Goal: Find specific page/section: Find specific page/section

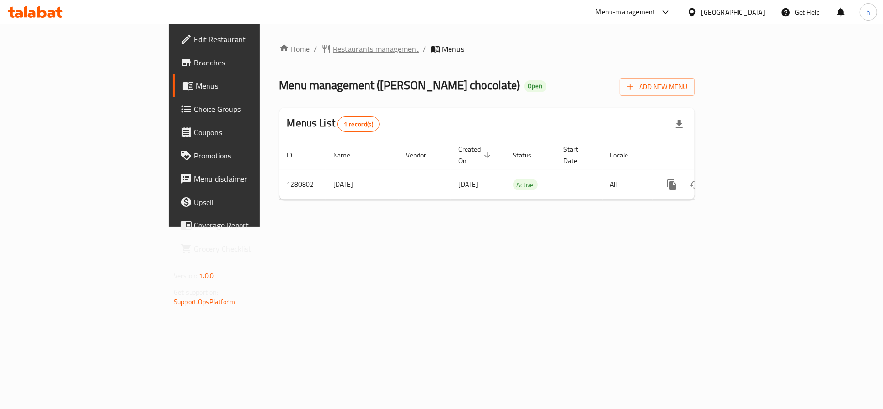
click at [333, 46] on span "Restaurants management" at bounding box center [376, 49] width 86 height 12
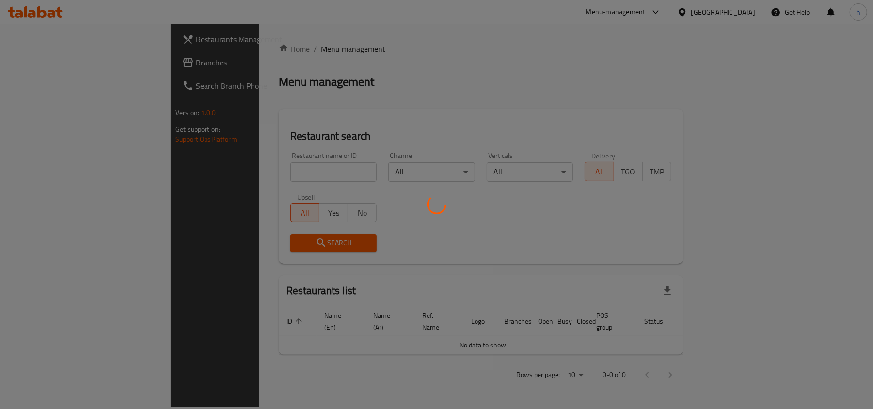
click at [255, 173] on div at bounding box center [436, 204] width 873 height 409
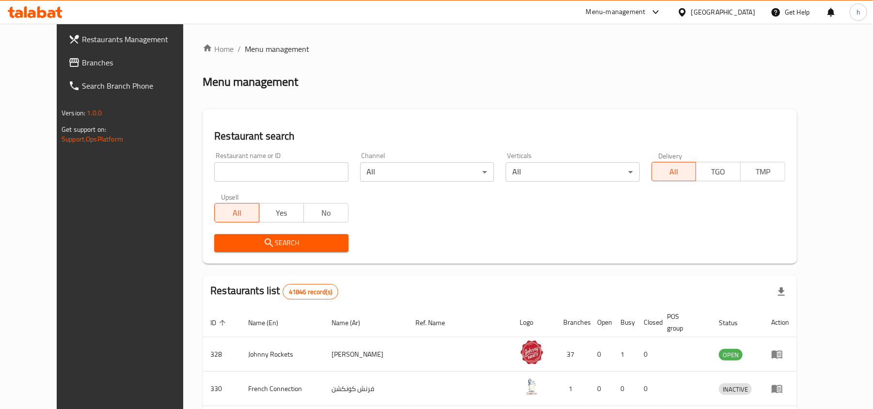
click at [256, 173] on input "search" at bounding box center [281, 171] width 134 height 19
paste input "693999"
type input "693999"
click at [271, 235] on button "Search" at bounding box center [281, 243] width 134 height 18
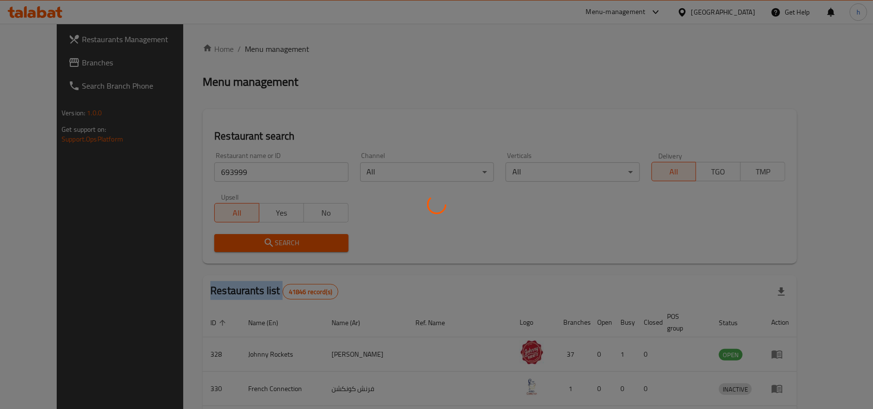
click at [271, 235] on div at bounding box center [436, 204] width 873 height 409
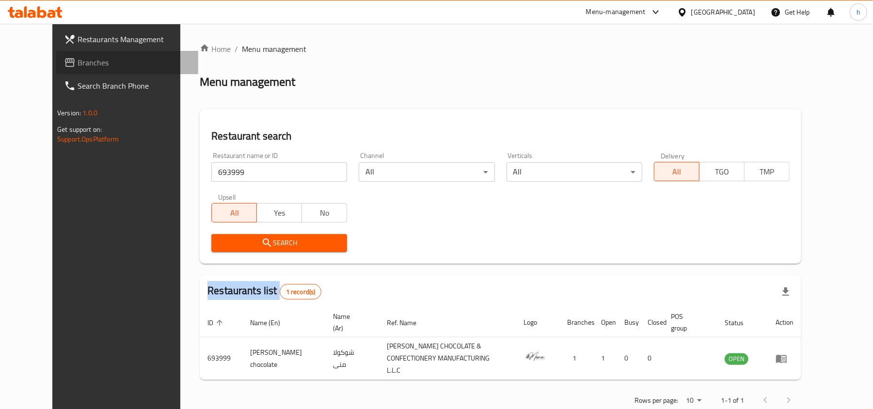
click at [78, 62] on span "Branches" at bounding box center [134, 63] width 113 height 12
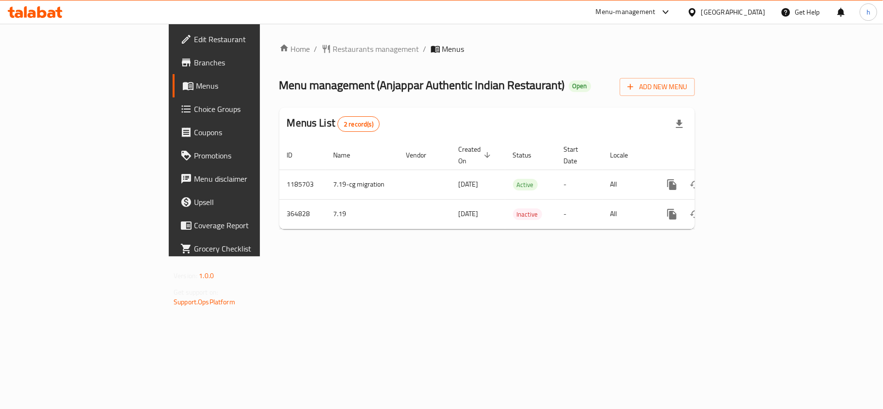
click at [333, 51] on span "Restaurants management" at bounding box center [376, 49] width 86 height 12
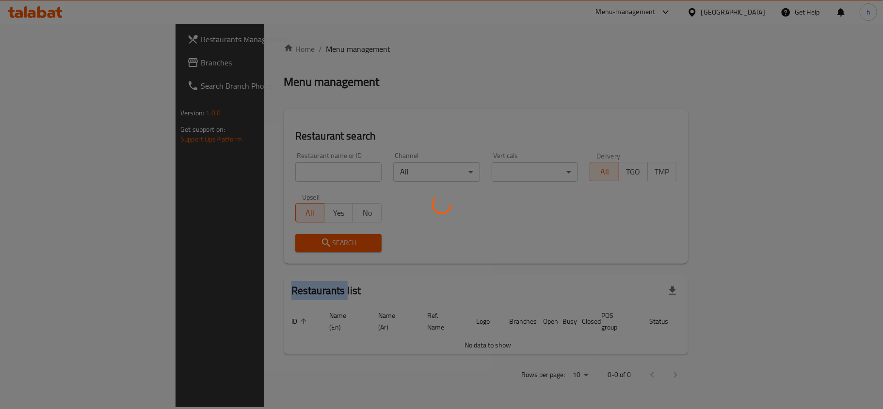
click at [251, 51] on div at bounding box center [441, 204] width 883 height 409
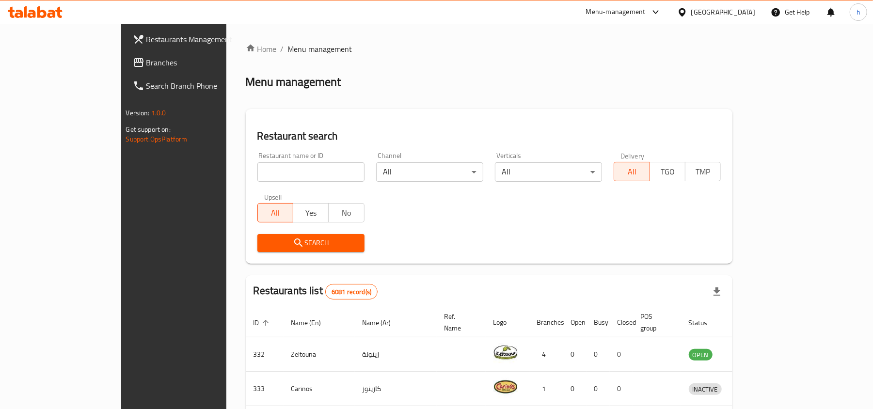
click at [257, 169] on input "search" at bounding box center [310, 171] width 107 height 19
paste input "631042"
type input "631042"
click at [265, 245] on span "Search" at bounding box center [311, 243] width 92 height 12
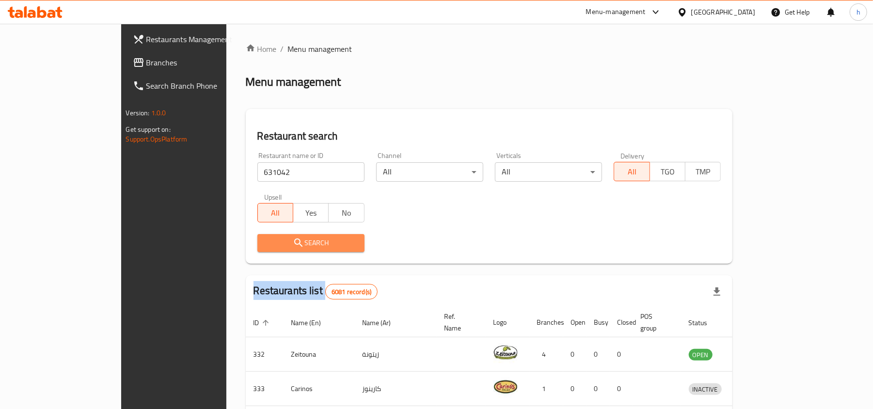
click at [213, 245] on div at bounding box center [436, 204] width 873 height 409
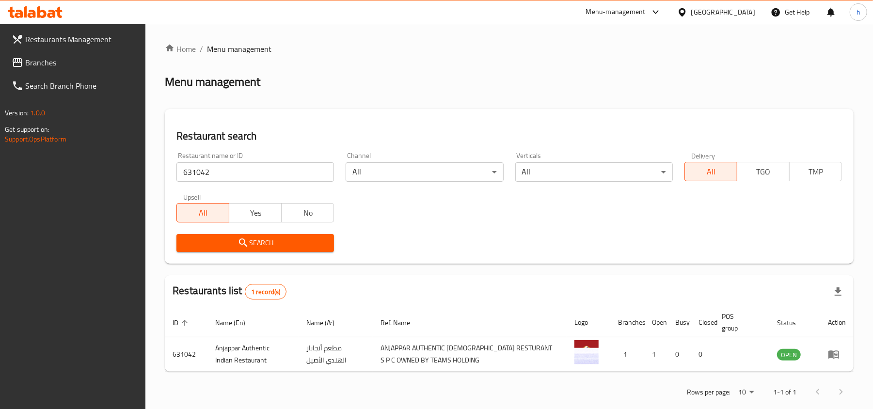
click at [735, 14] on div "[GEOGRAPHIC_DATA]" at bounding box center [723, 12] width 64 height 11
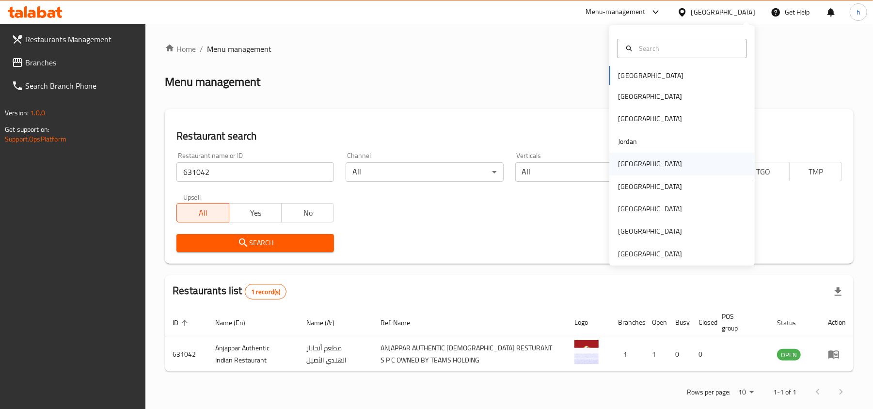
click at [624, 165] on div "Kuwait" at bounding box center [650, 164] width 64 height 11
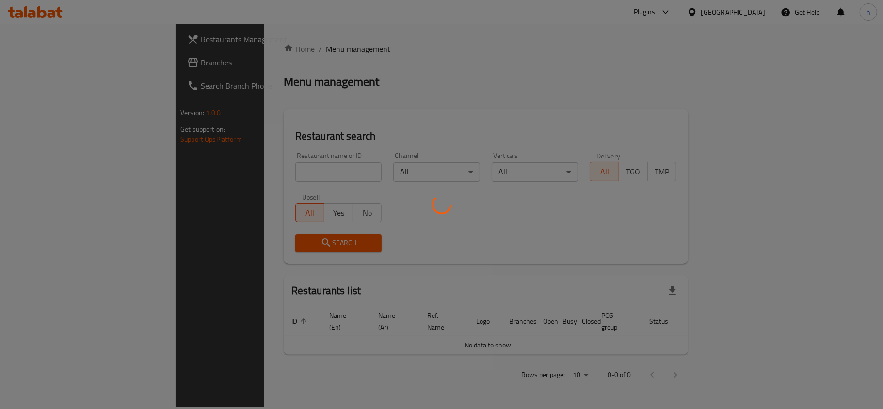
click at [42, 66] on div at bounding box center [441, 204] width 883 height 409
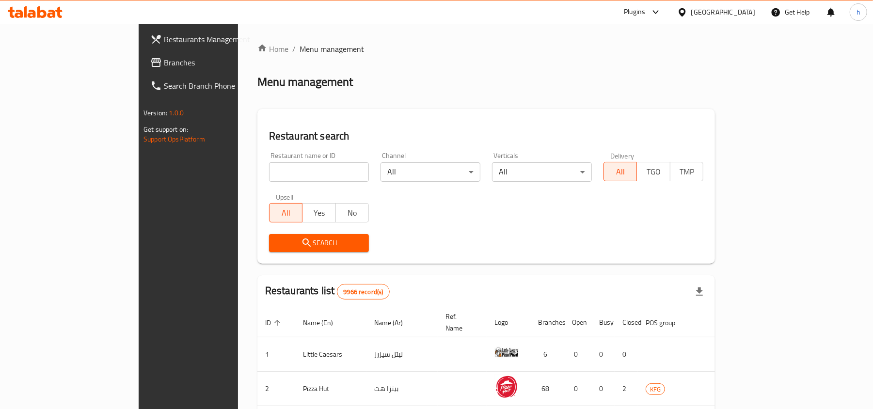
click at [164, 59] on span "Branches" at bounding box center [220, 63] width 113 height 12
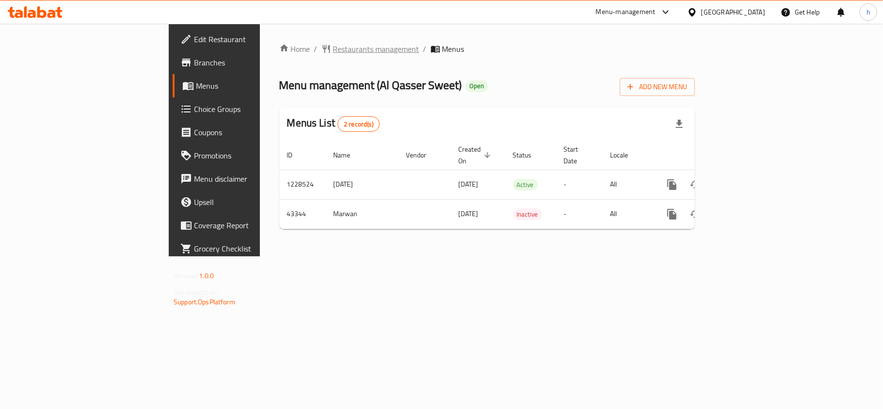
click at [333, 48] on span "Restaurants management" at bounding box center [376, 49] width 86 height 12
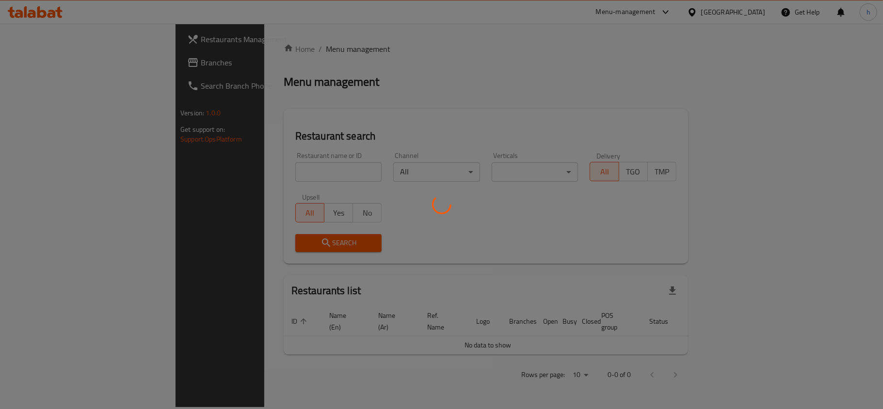
click at [279, 48] on div at bounding box center [441, 204] width 883 height 409
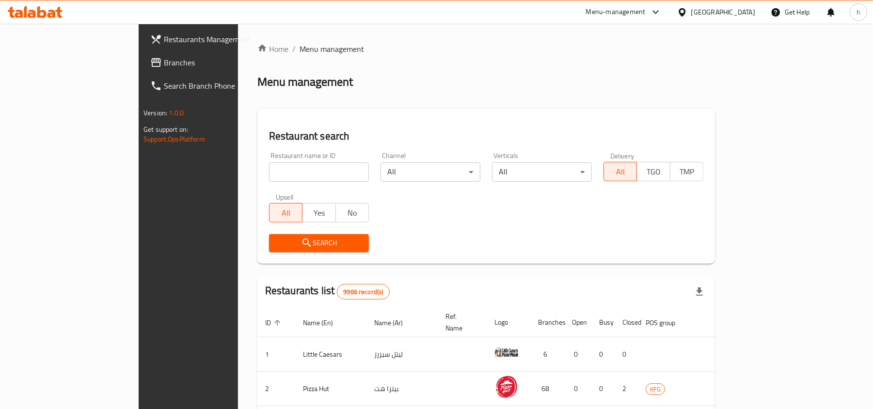
click at [269, 173] on input "search" at bounding box center [319, 171] width 100 height 19
paste input "22477"
type input "22477"
click at [277, 247] on span "Search" at bounding box center [319, 243] width 84 height 12
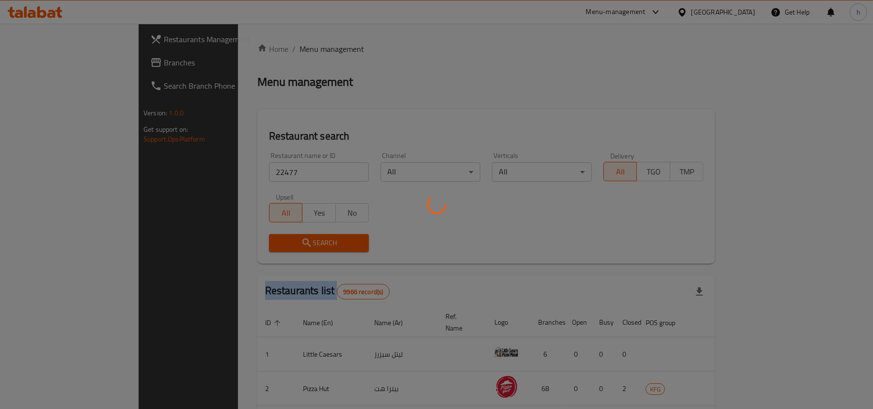
click at [256, 247] on div at bounding box center [436, 204] width 873 height 409
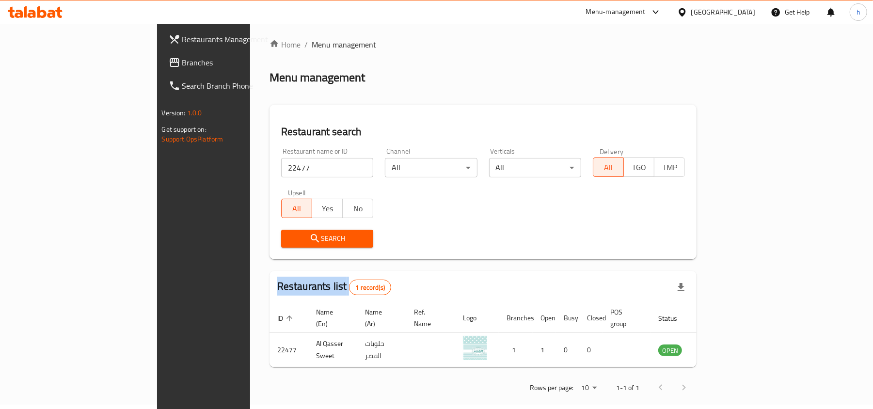
scroll to position [5, 0]
click at [182, 57] on span "Branches" at bounding box center [238, 63] width 113 height 12
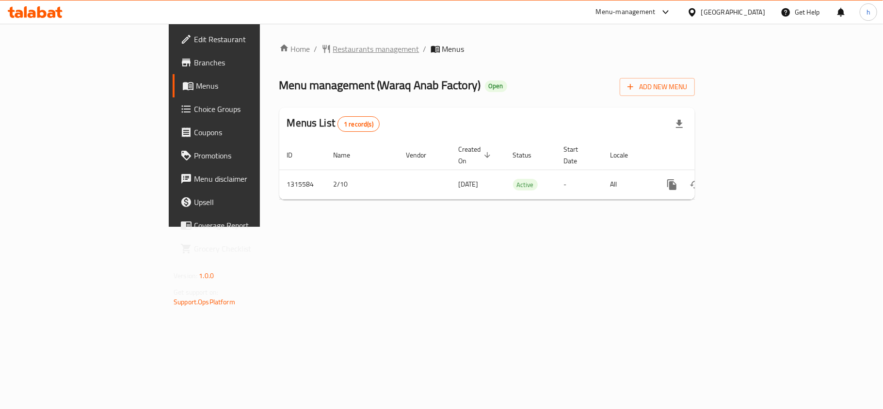
click at [333, 46] on span "Restaurants management" at bounding box center [376, 49] width 86 height 12
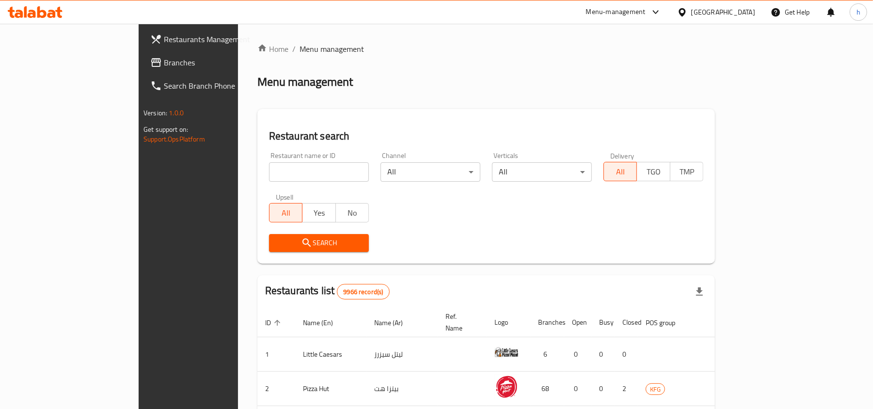
click at [257, 167] on div "Home / Menu management Menu management Restaurant search Restaurant name or ID …" at bounding box center [486, 355] width 458 height 624
click at [269, 167] on input "search" at bounding box center [319, 171] width 100 height 19
paste input "707343"
type input "707343"
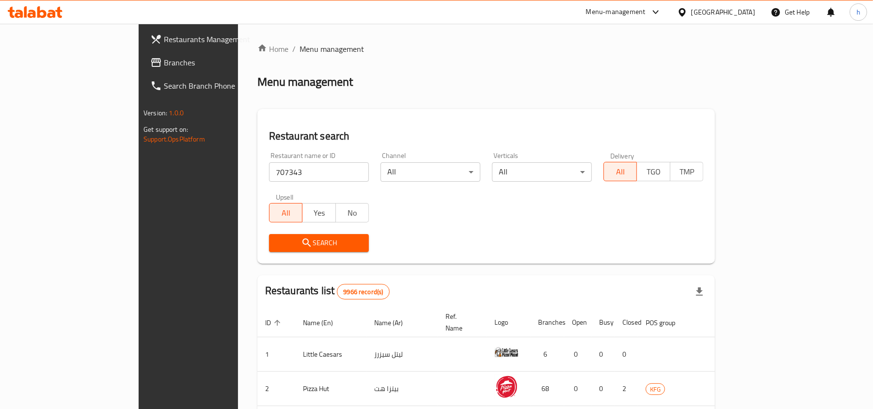
click at [277, 249] on span "Search" at bounding box center [319, 243] width 84 height 12
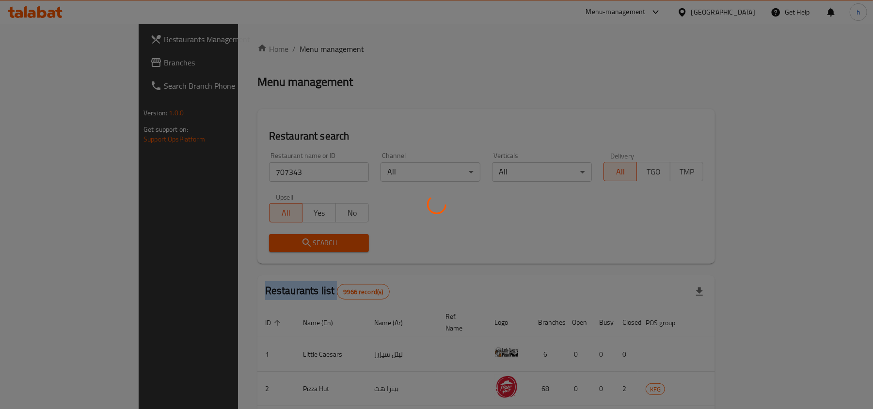
click at [221, 249] on div at bounding box center [436, 204] width 873 height 409
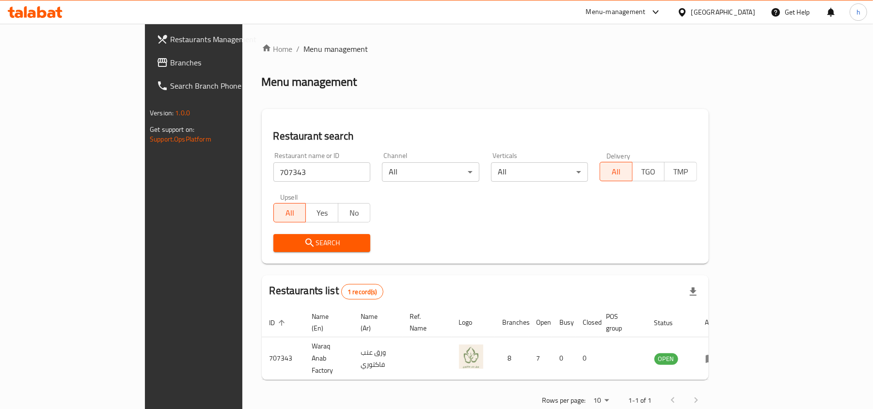
click at [749, 7] on div "Kuwait" at bounding box center [723, 12] width 64 height 11
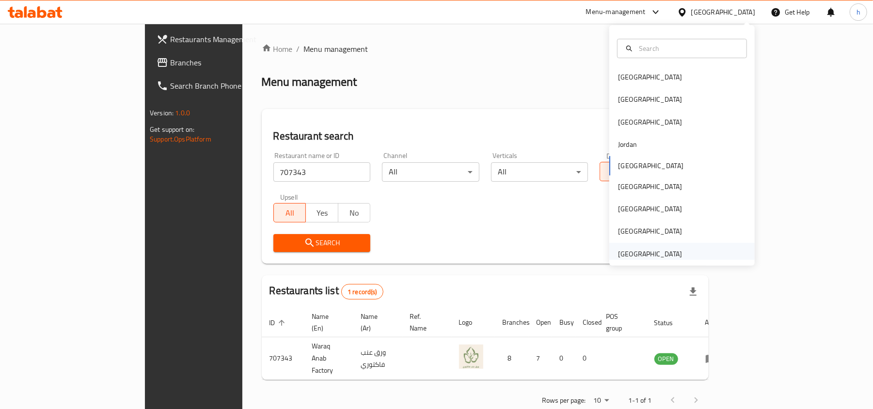
click at [618, 253] on div "[GEOGRAPHIC_DATA]" at bounding box center [650, 254] width 64 height 11
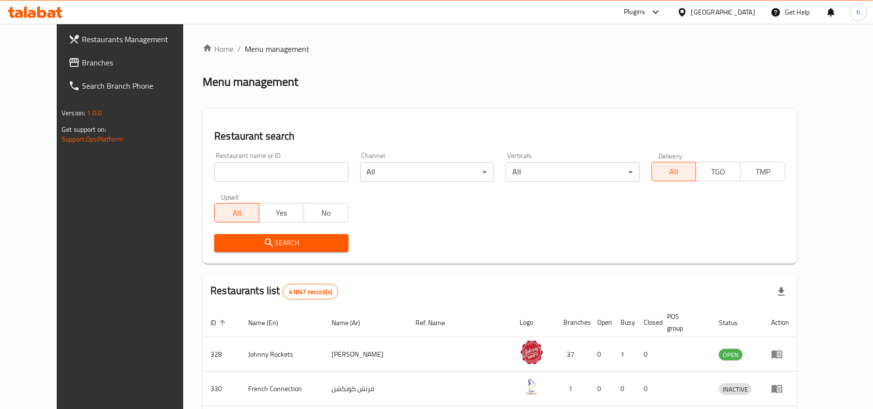
click at [82, 57] on span "Branches" at bounding box center [138, 63] width 113 height 12
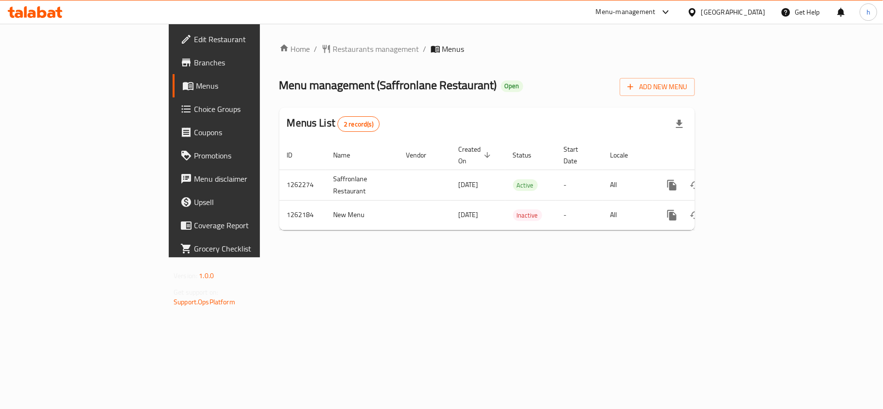
click at [274, 45] on div at bounding box center [441, 204] width 883 height 409
click at [279, 45] on div "Home / Restaurants management / Menus Menu management ( Saffronlane Restaurant …" at bounding box center [486, 140] width 415 height 195
click at [333, 45] on span "Restaurants management" at bounding box center [376, 49] width 86 height 12
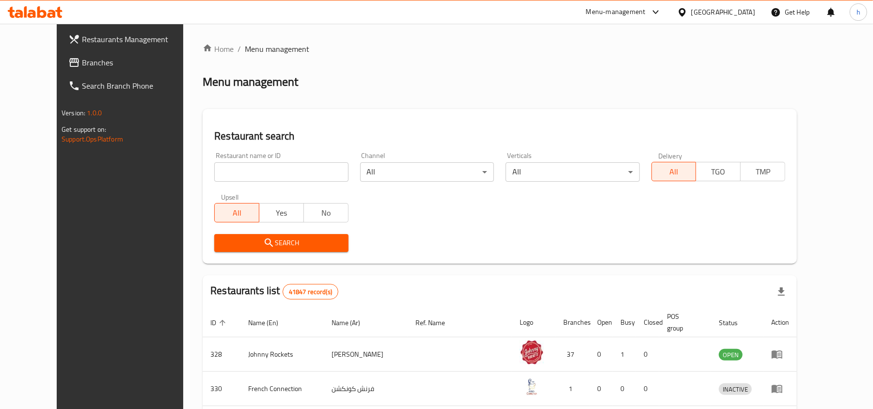
click at [246, 175] on input "search" at bounding box center [281, 171] width 134 height 19
paste input "685457"
type input "685457"
click at [263, 247] on icon "submit" at bounding box center [269, 243] width 12 height 12
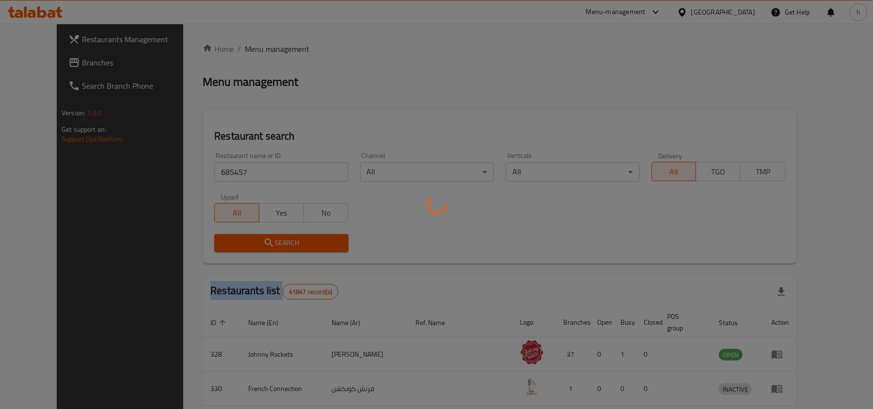
click at [242, 247] on div at bounding box center [436, 204] width 873 height 409
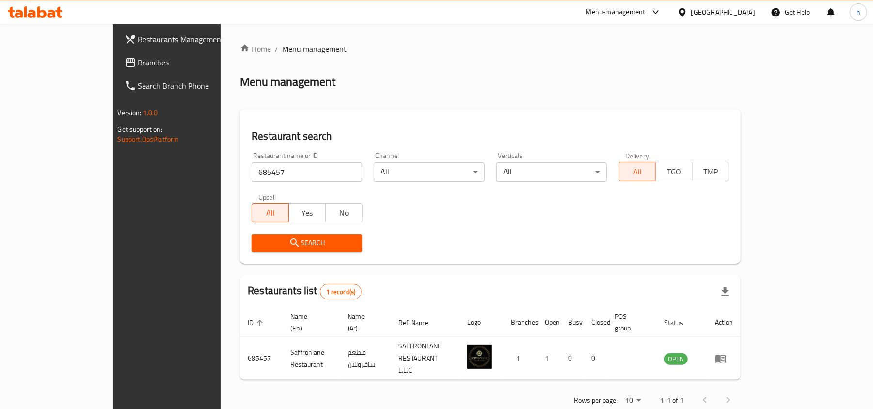
click at [402, 231] on div "Search" at bounding box center [490, 243] width 489 height 30
click at [485, 234] on div "Search" at bounding box center [490, 243] width 489 height 30
